Goal: Task Accomplishment & Management: Complete application form

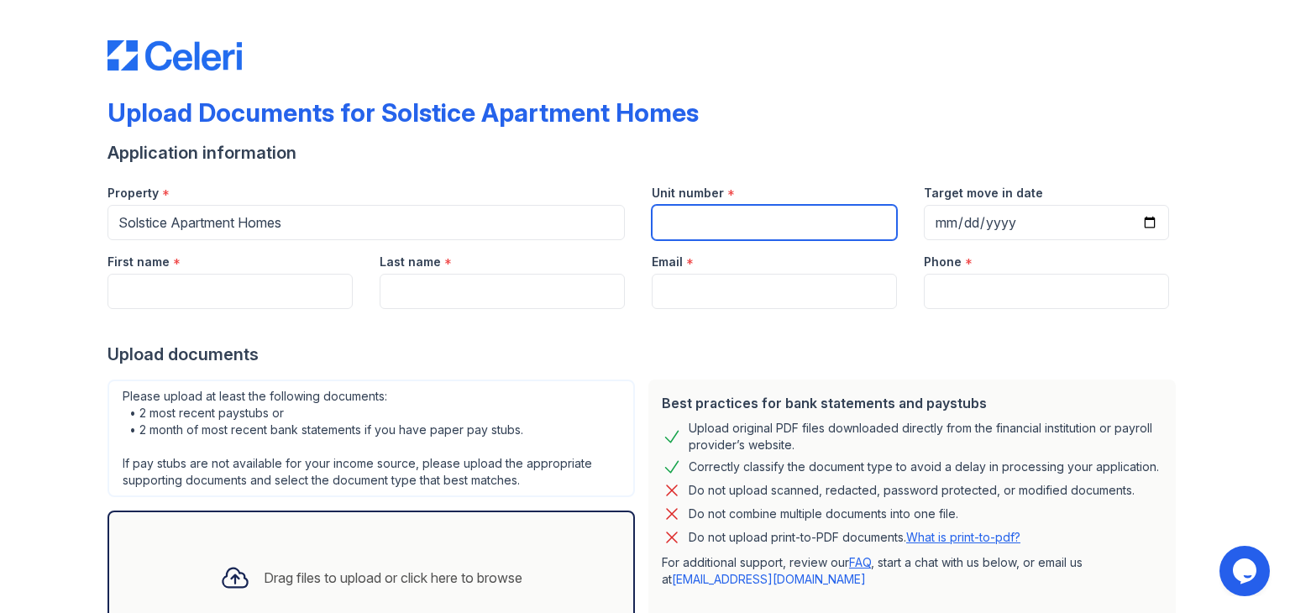
click at [679, 228] on input "Unit number" at bounding box center [774, 222] width 245 height 35
type input "119"
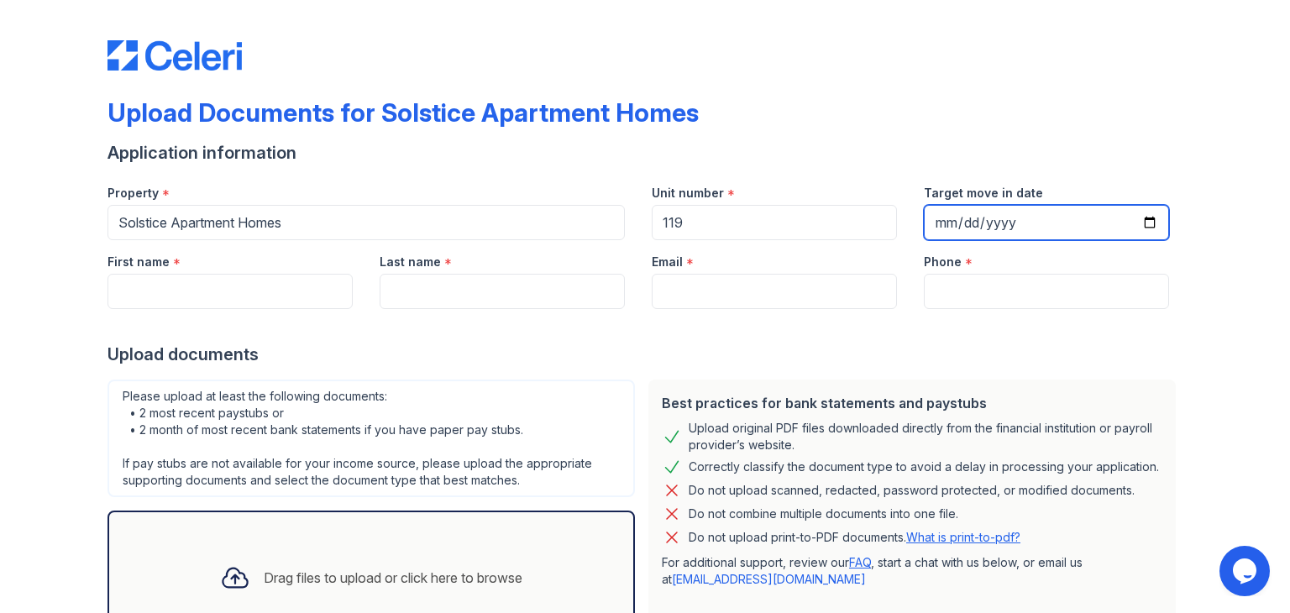
click at [1139, 223] on input "Target move in date" at bounding box center [1046, 222] width 245 height 35
type input "[DATE]"
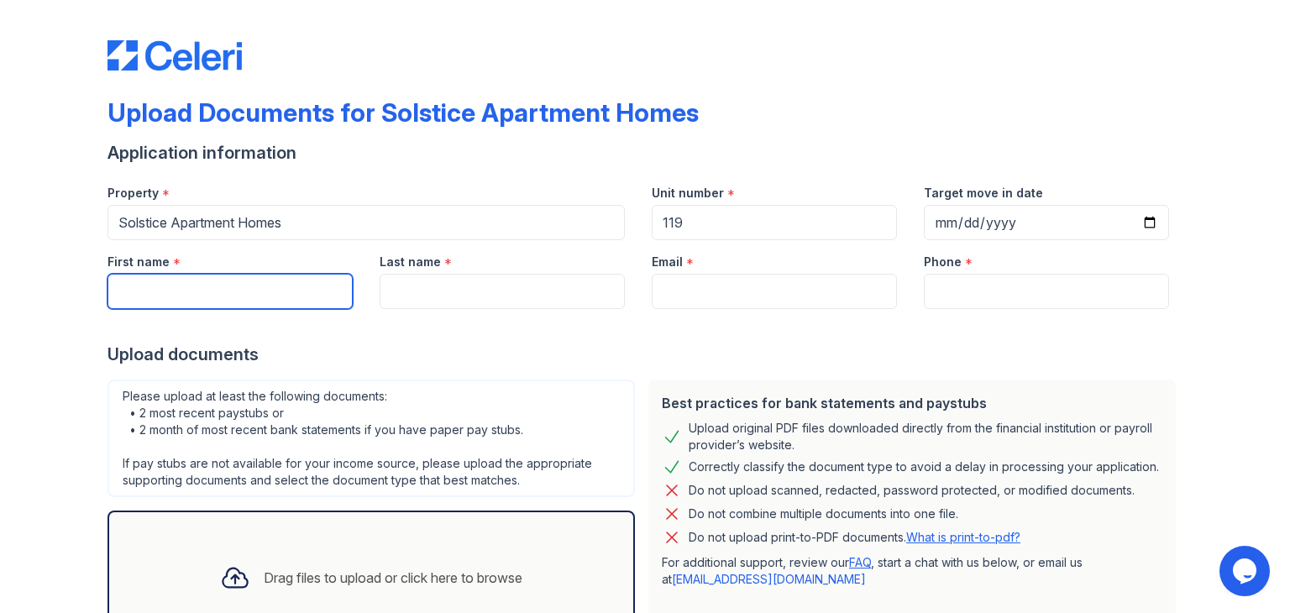
click at [286, 283] on input "First name" at bounding box center [229, 291] width 245 height 35
type input "[PERSON_NAME]"
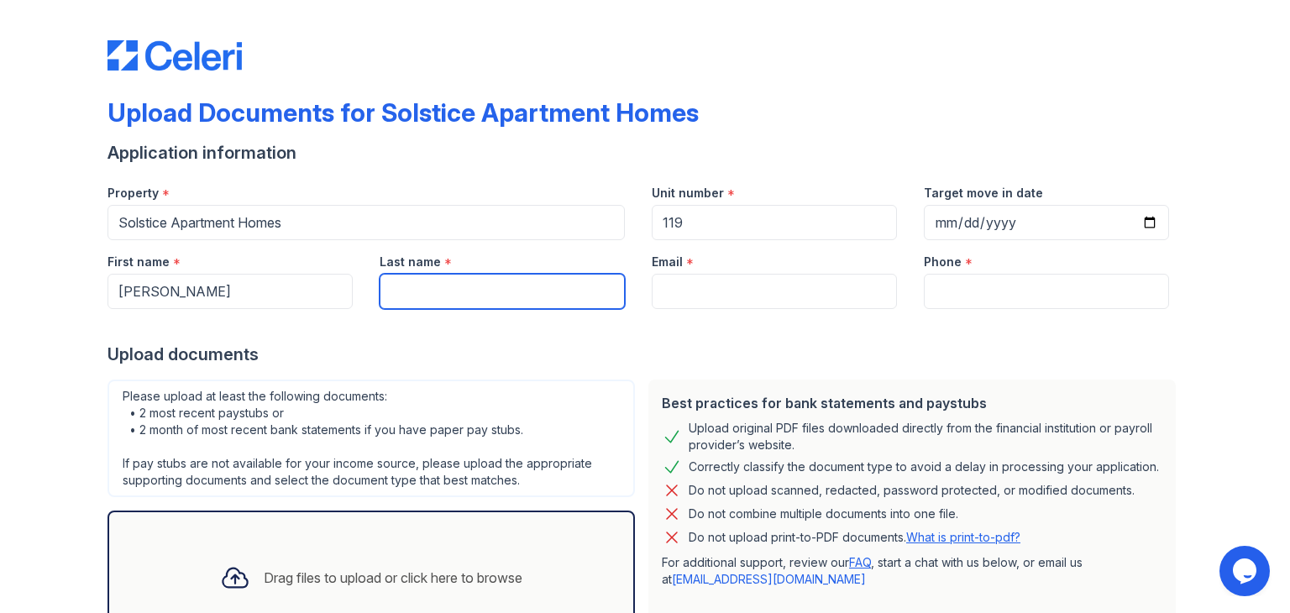
click at [465, 290] on input "Last name" at bounding box center [502, 291] width 245 height 35
type input "[PERSON_NAME]"
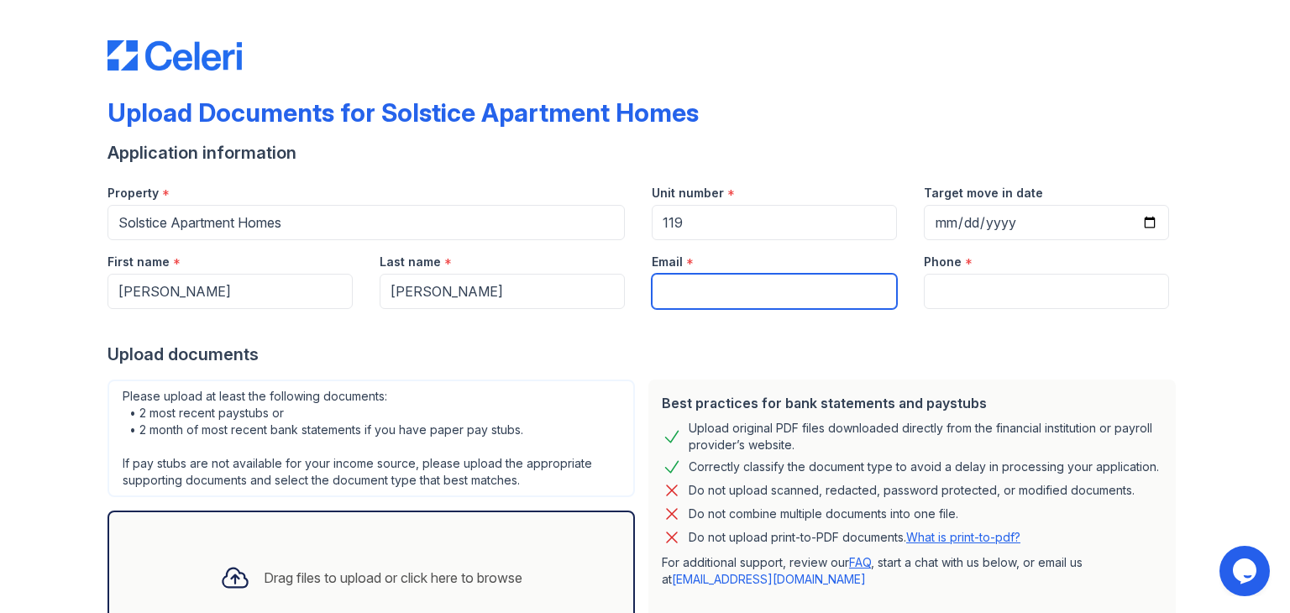
click at [665, 296] on input "Email" at bounding box center [774, 291] width 245 height 35
type input "[EMAIL_ADDRESS][DOMAIN_NAME]"
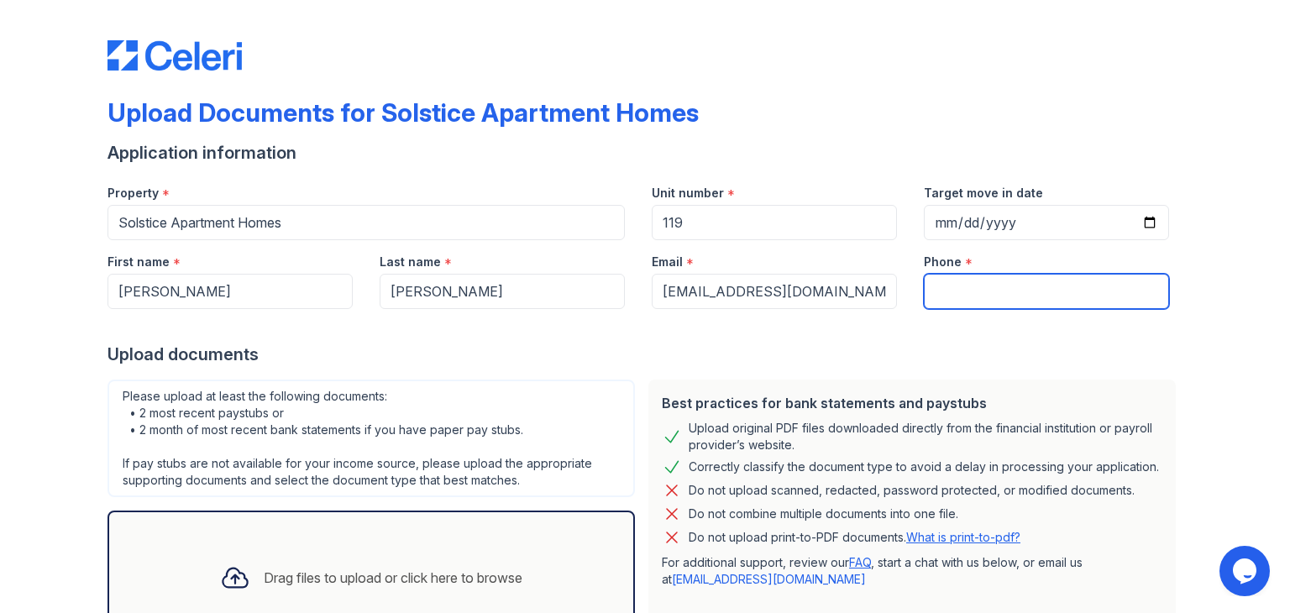
click at [940, 296] on input "Phone" at bounding box center [1046, 291] width 245 height 35
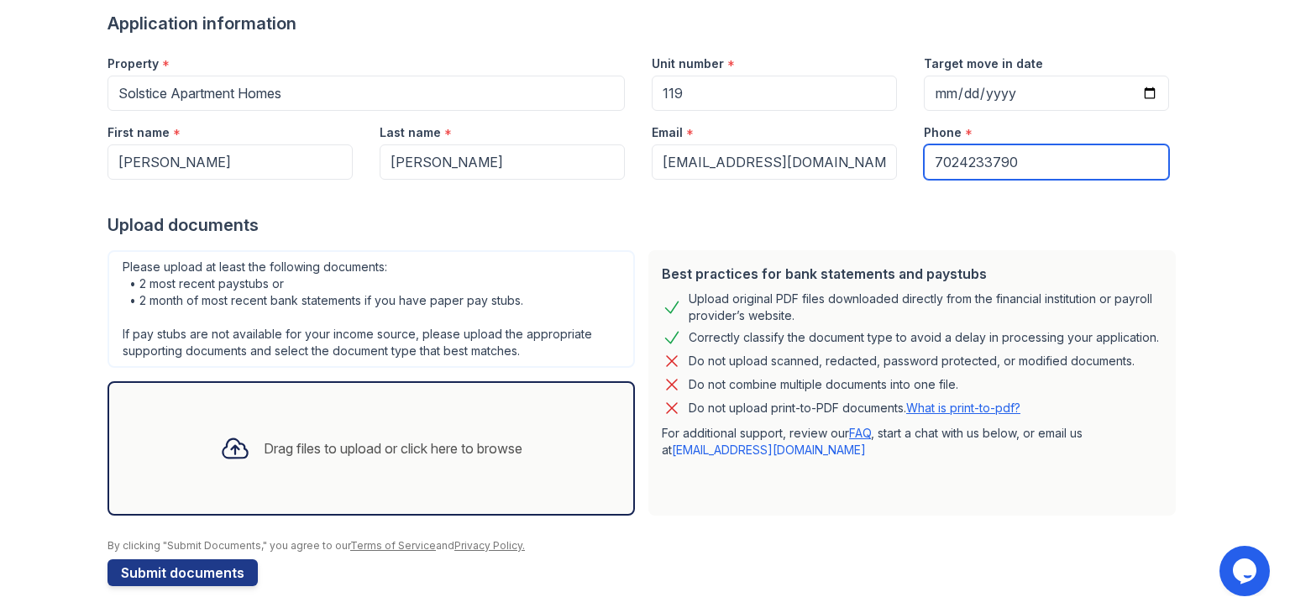
scroll to position [134, 0]
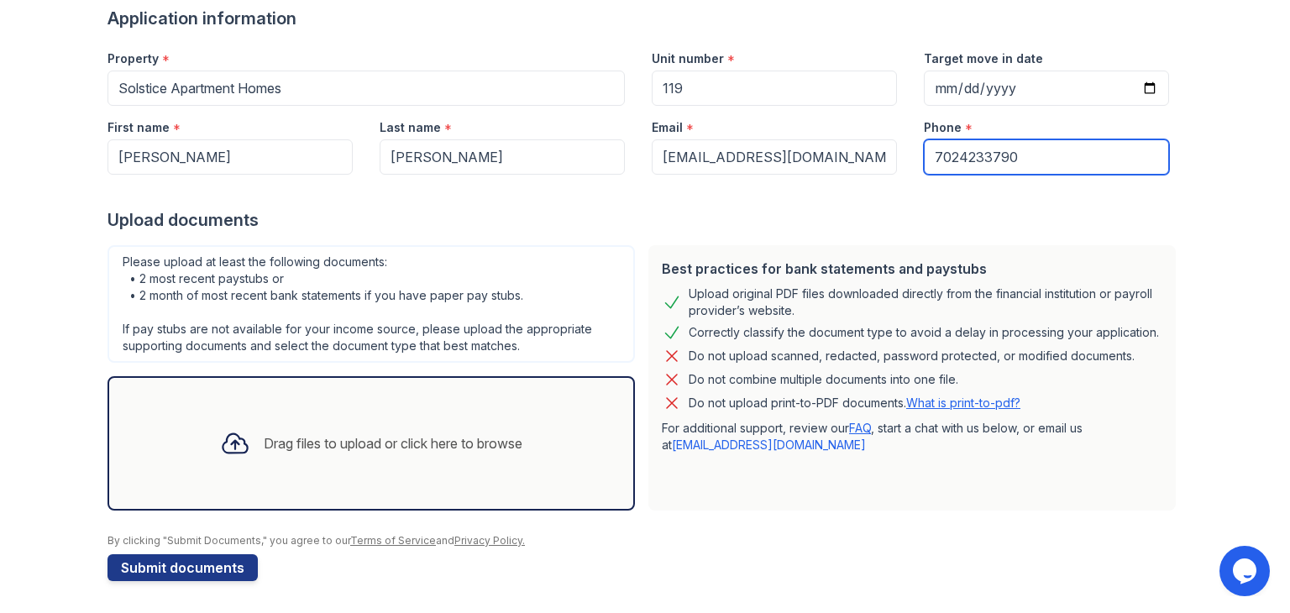
type input "7024233790"
click at [296, 453] on div "Drag files to upload or click here to browse" at bounding box center [371, 443] width 329 height 57
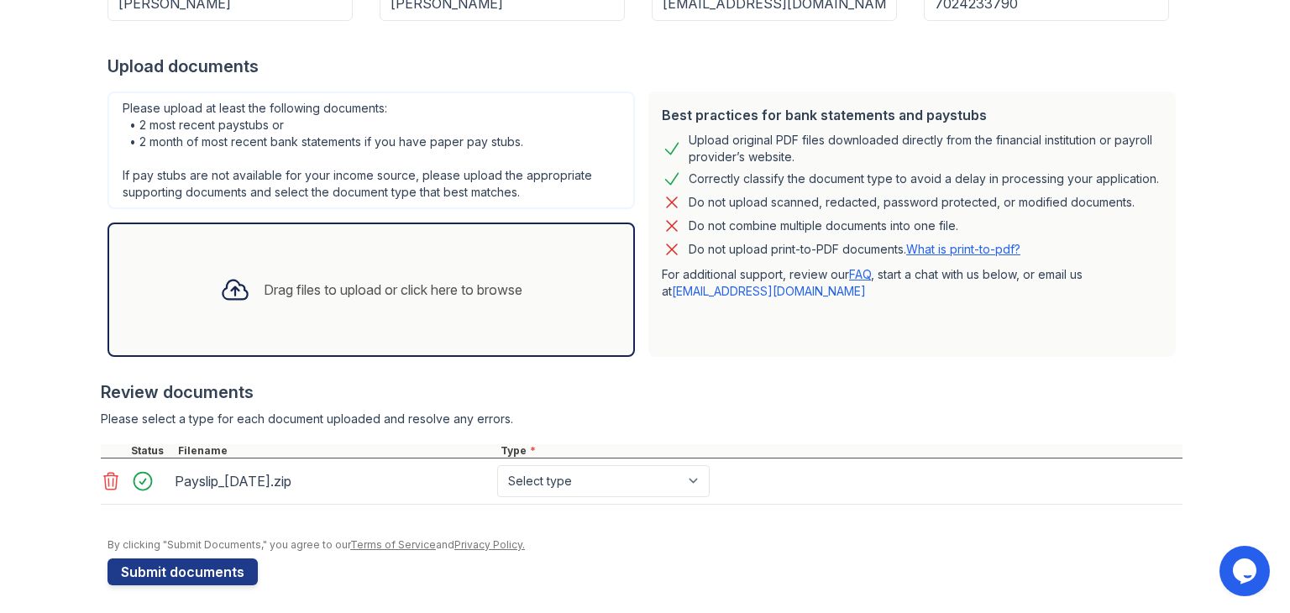
scroll to position [292, 0]
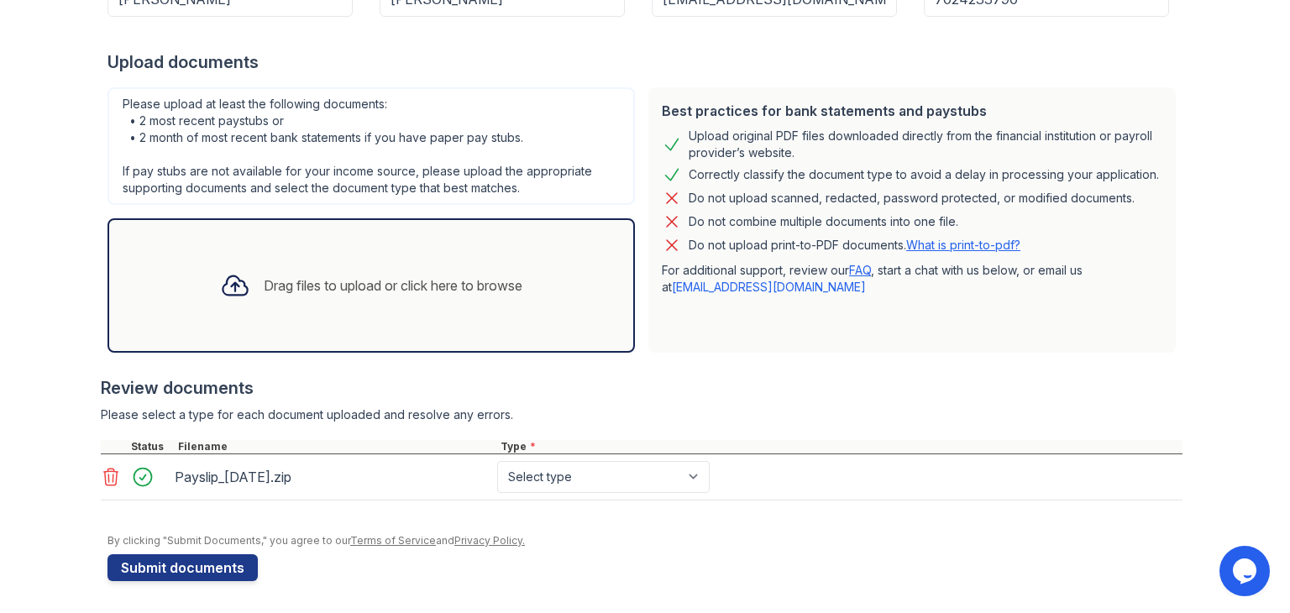
click at [106, 477] on icon at bounding box center [111, 477] width 14 height 17
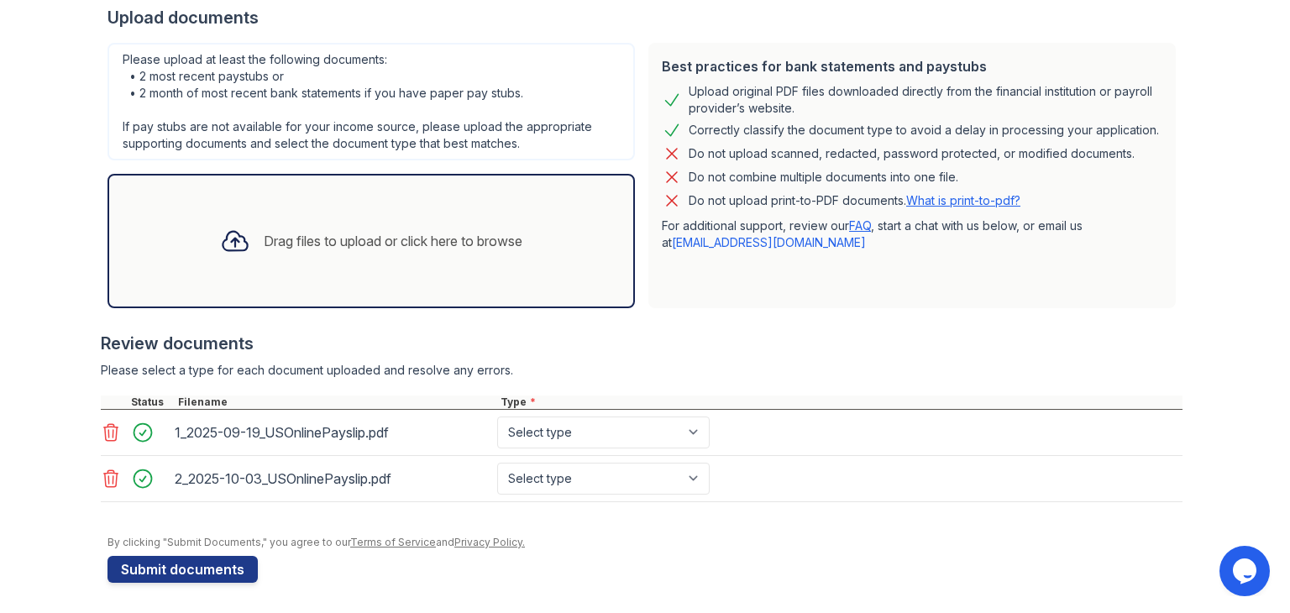
scroll to position [338, 0]
click at [973, 205] on link "What is print-to-pdf?" at bounding box center [963, 199] width 114 height 14
click at [629, 438] on select "Select type Paystub Bank Statement Offer Letter Tax Documents Benefit Award Let…" at bounding box center [603, 432] width 212 height 32
select select "paystub"
click at [497, 416] on select "Select type Paystub Bank Statement Offer Letter Tax Documents Benefit Award Let…" at bounding box center [603, 432] width 212 height 32
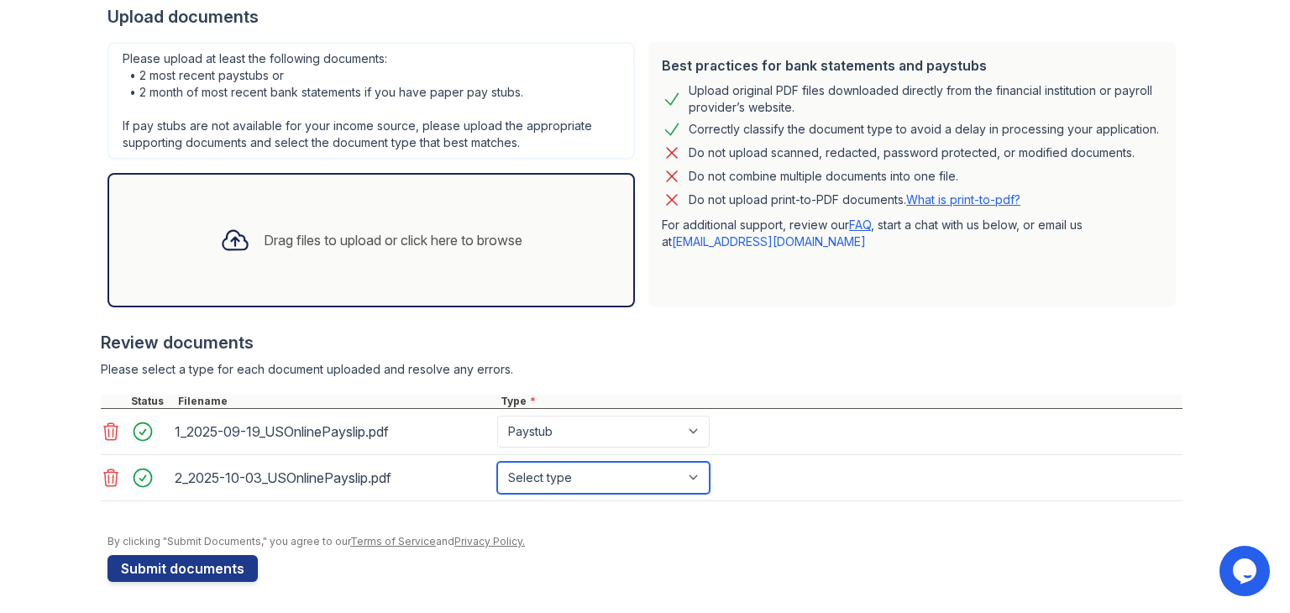
click at [605, 478] on select "Select type Paystub Bank Statement Offer Letter Tax Documents Benefit Award Let…" at bounding box center [603, 478] width 212 height 32
select select "paystub"
click at [497, 462] on select "Select type Paystub Bank Statement Offer Letter Tax Documents Benefit Award Let…" at bounding box center [603, 478] width 212 height 32
click at [343, 254] on div "Drag files to upload or click here to browse" at bounding box center [371, 240] width 329 height 57
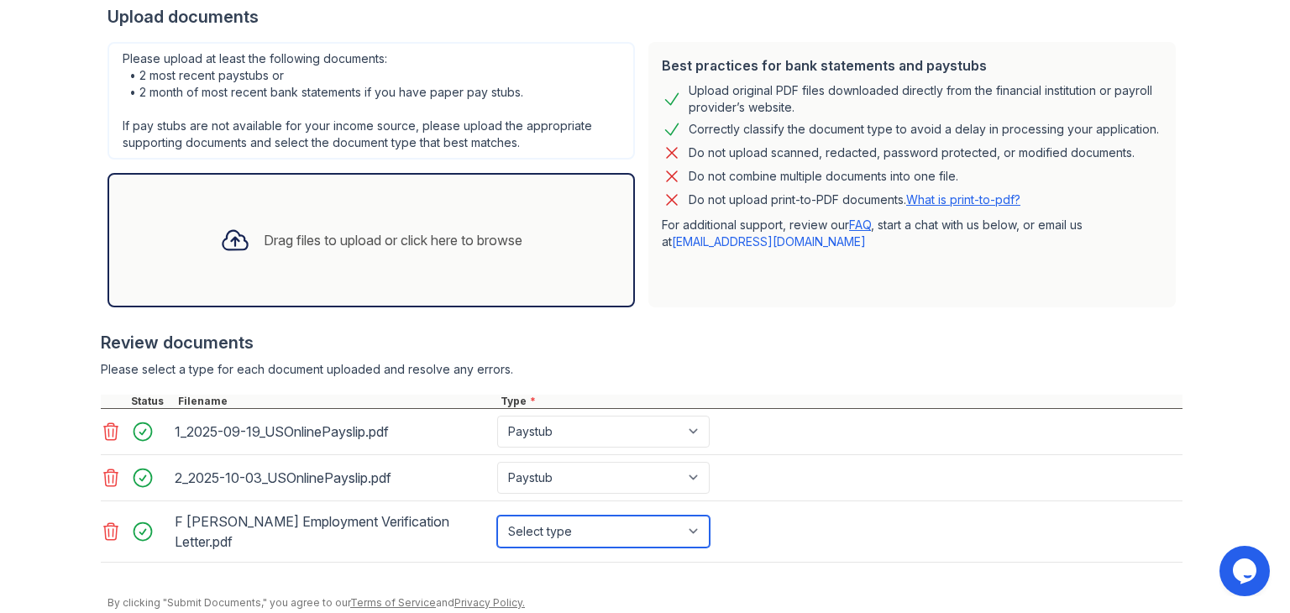
click at [610, 530] on select "Select type Paystub Bank Statement Offer Letter Tax Documents Benefit Award Let…" at bounding box center [603, 532] width 212 height 32
select select "offer_letter"
click at [497, 516] on select "Select type Paystub Bank Statement Offer Letter Tax Documents Benefit Award Let…" at bounding box center [603, 532] width 212 height 32
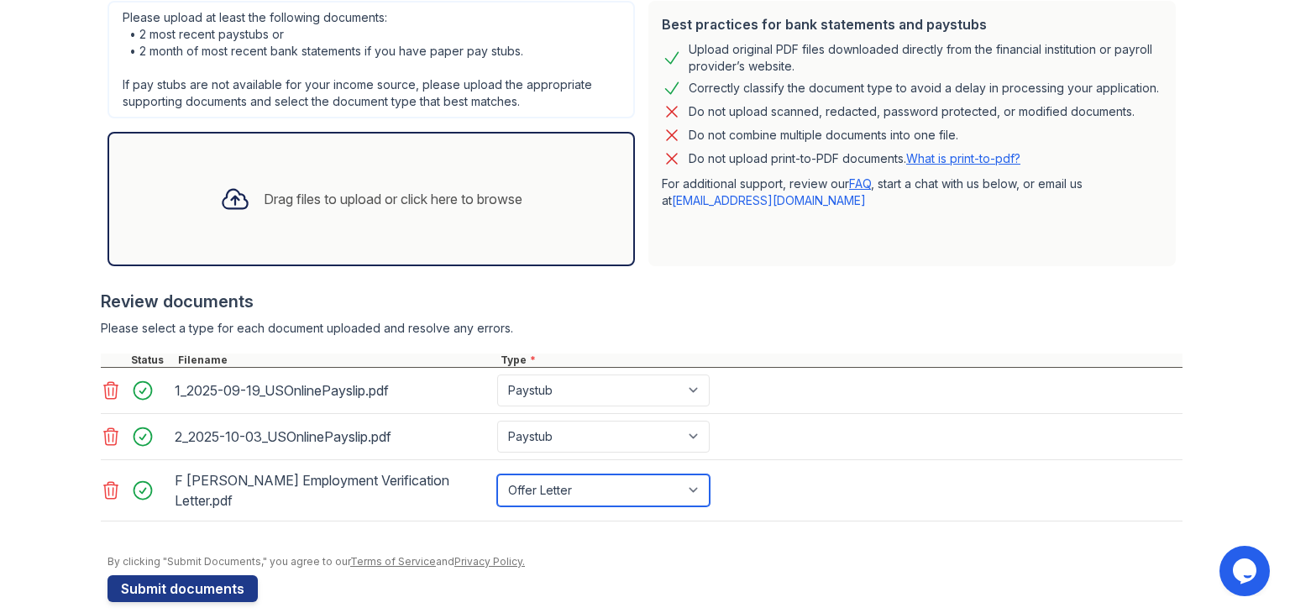
scroll to position [383, 0]
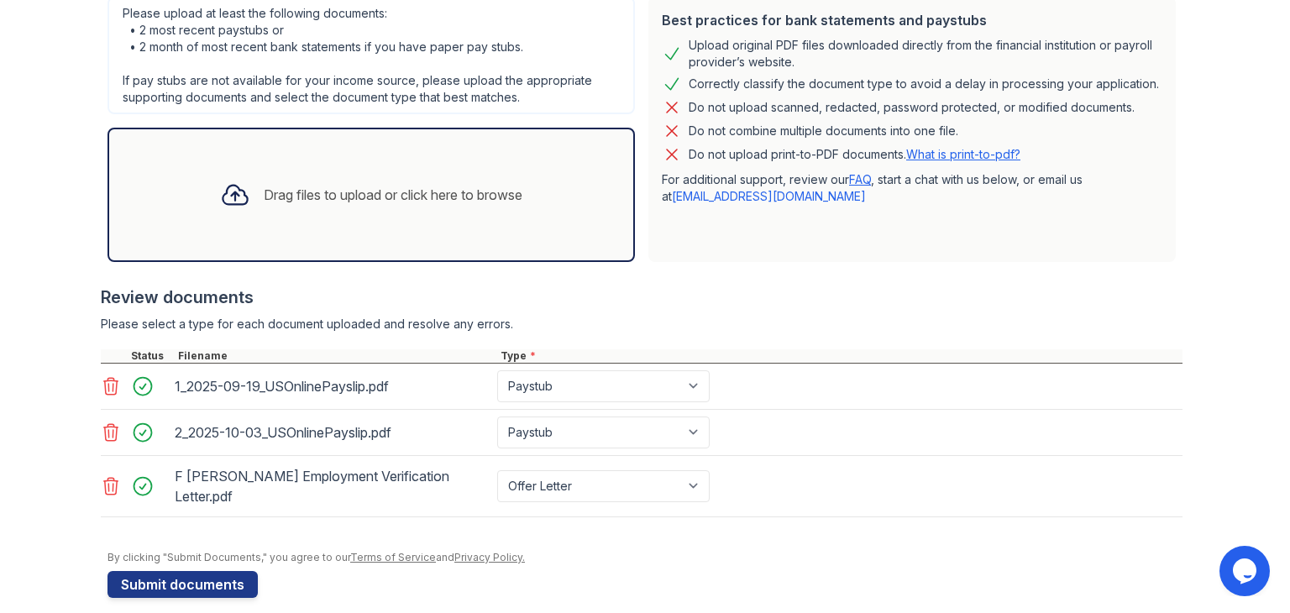
click at [349, 211] on div "Drag files to upload or click here to browse" at bounding box center [371, 194] width 329 height 57
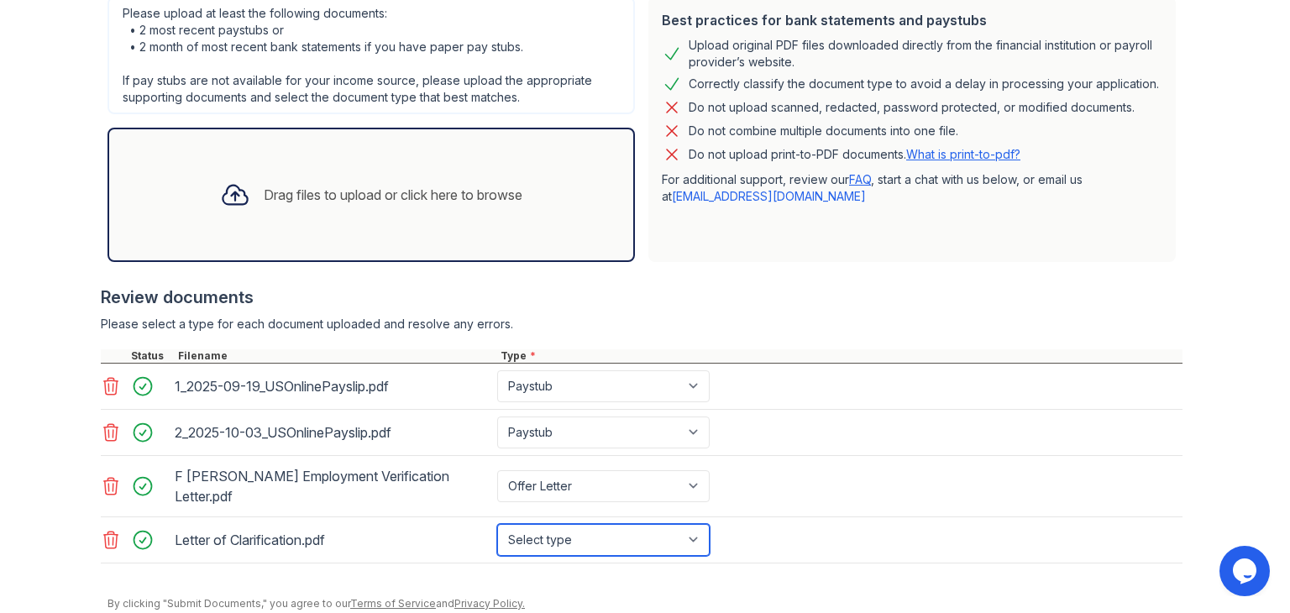
click at [628, 524] on select "Select type Paystub Bank Statement Offer Letter Tax Documents Benefit Award Let…" at bounding box center [603, 540] width 212 height 32
select select "other"
click at [497, 524] on select "Select type Paystub Bank Statement Offer Letter Tax Documents Benefit Award Let…" at bounding box center [603, 540] width 212 height 32
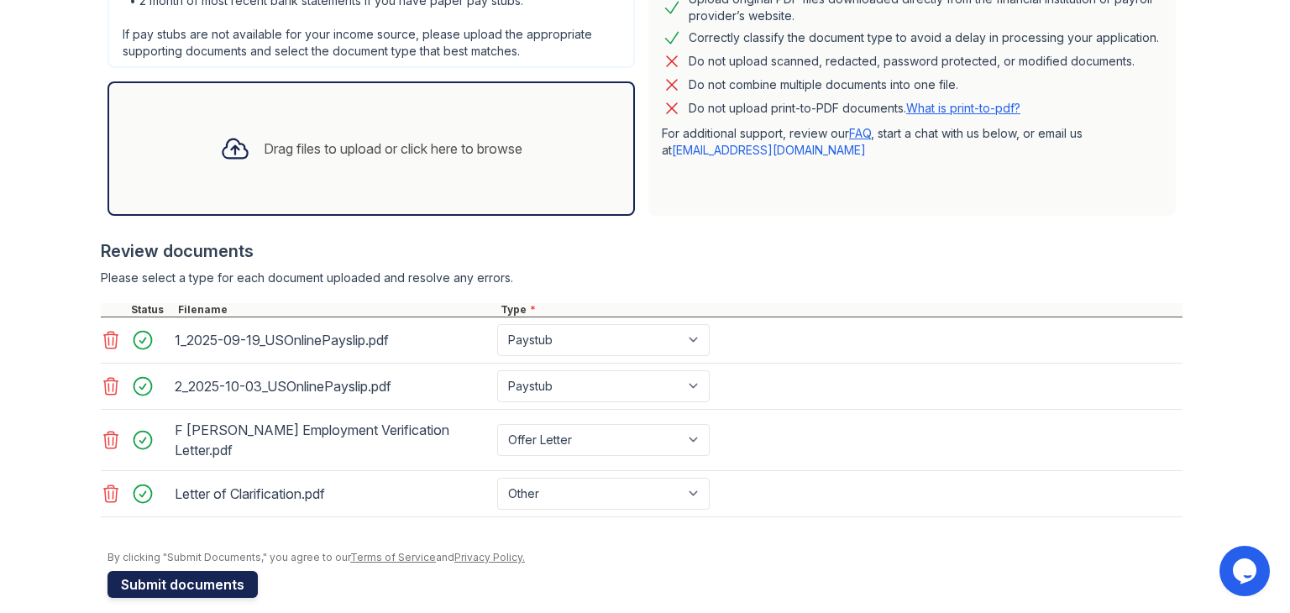
click at [210, 571] on button "Submit documents" at bounding box center [182, 584] width 150 height 27
